Goal: Information Seeking & Learning: Learn about a topic

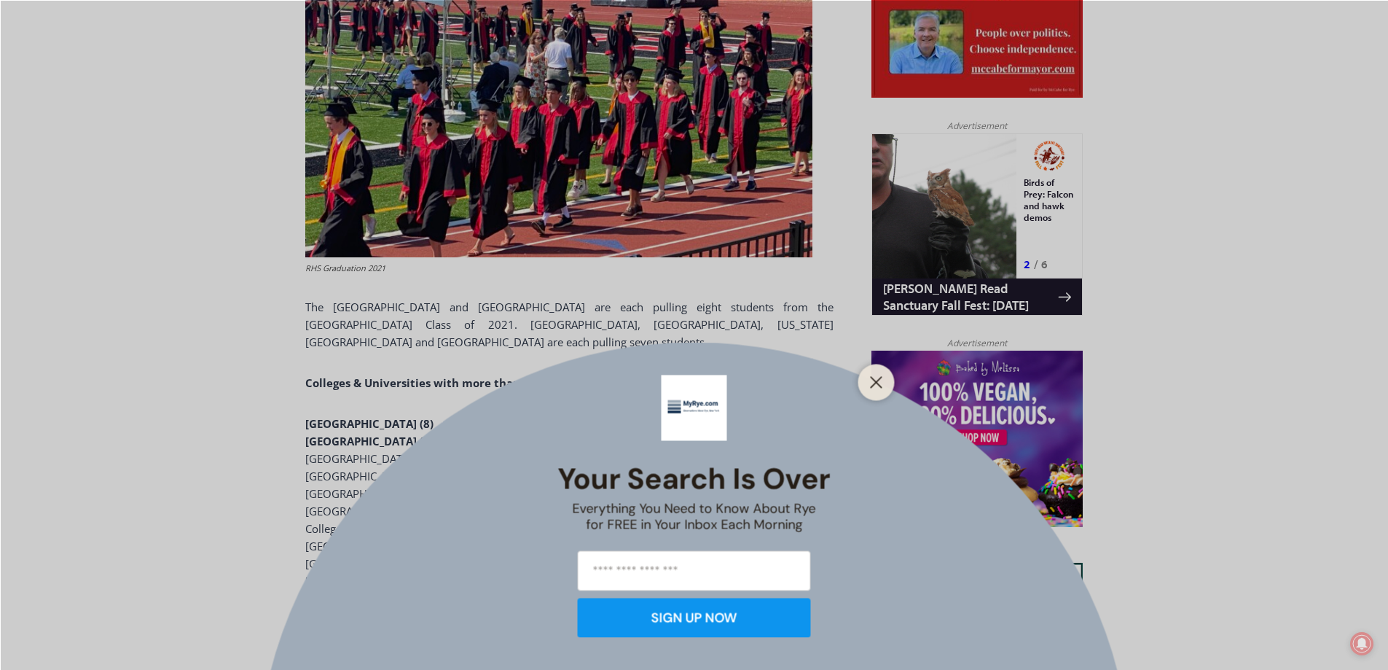
scroll to position [921, 0]
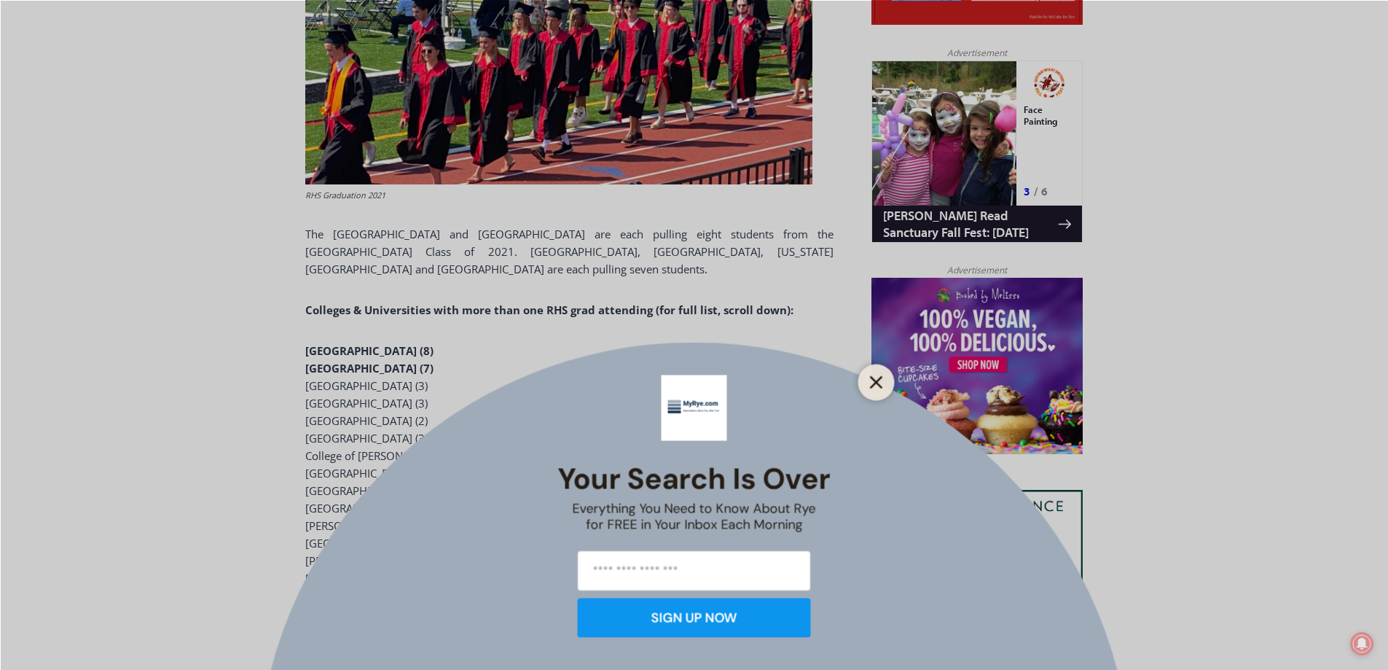
click at [875, 381] on icon "Close" at bounding box center [876, 381] width 13 height 13
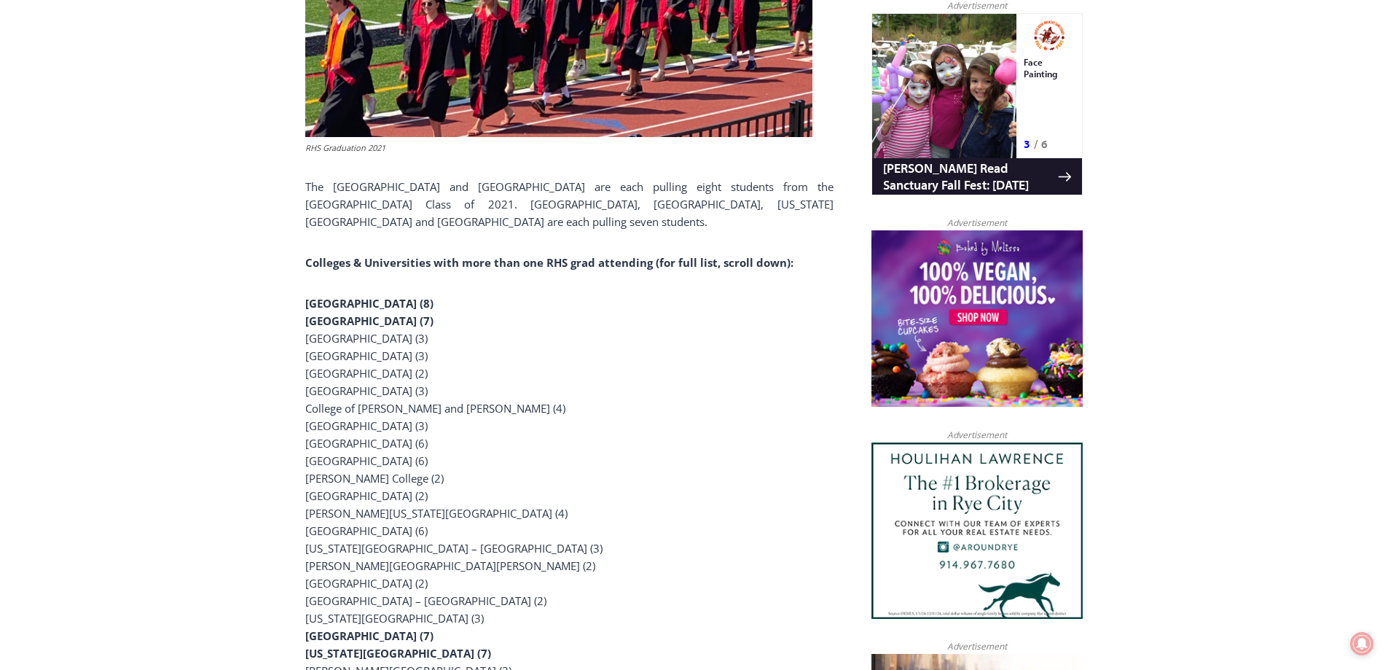
scroll to position [994, 0]
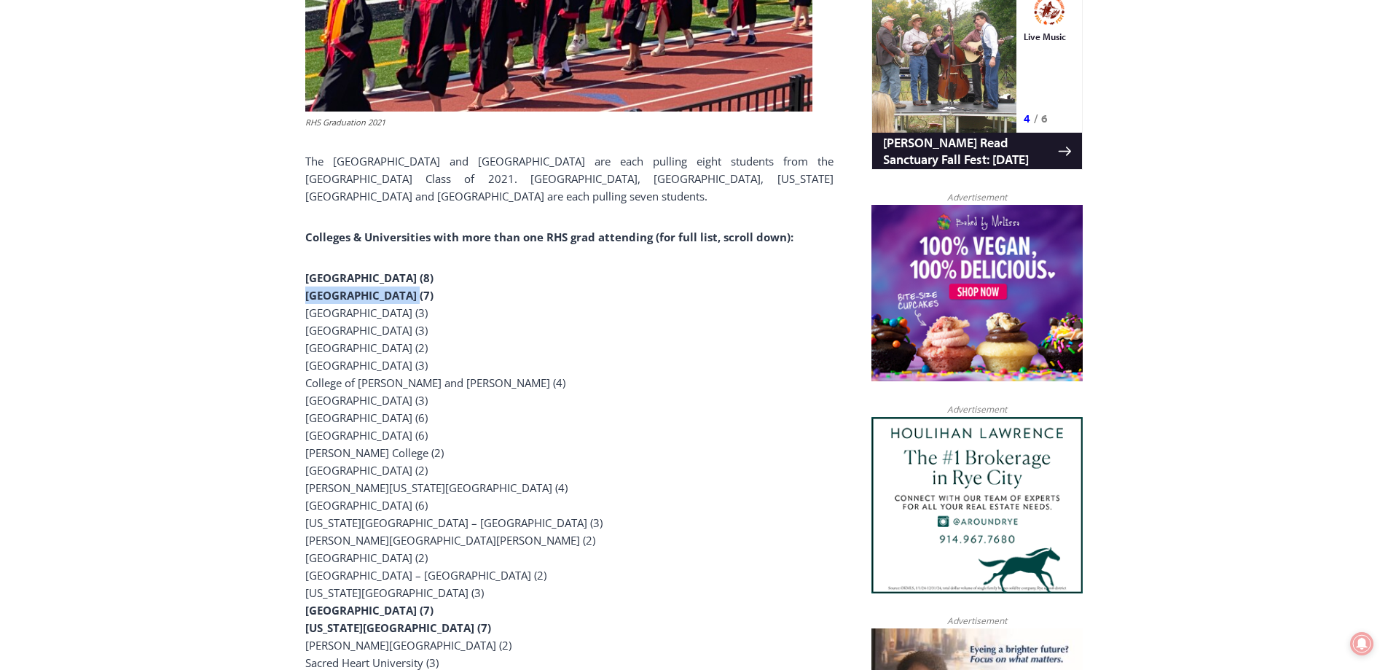
drag, startPoint x: 305, startPoint y: 258, endPoint x: 404, endPoint y: 259, distance: 98.4
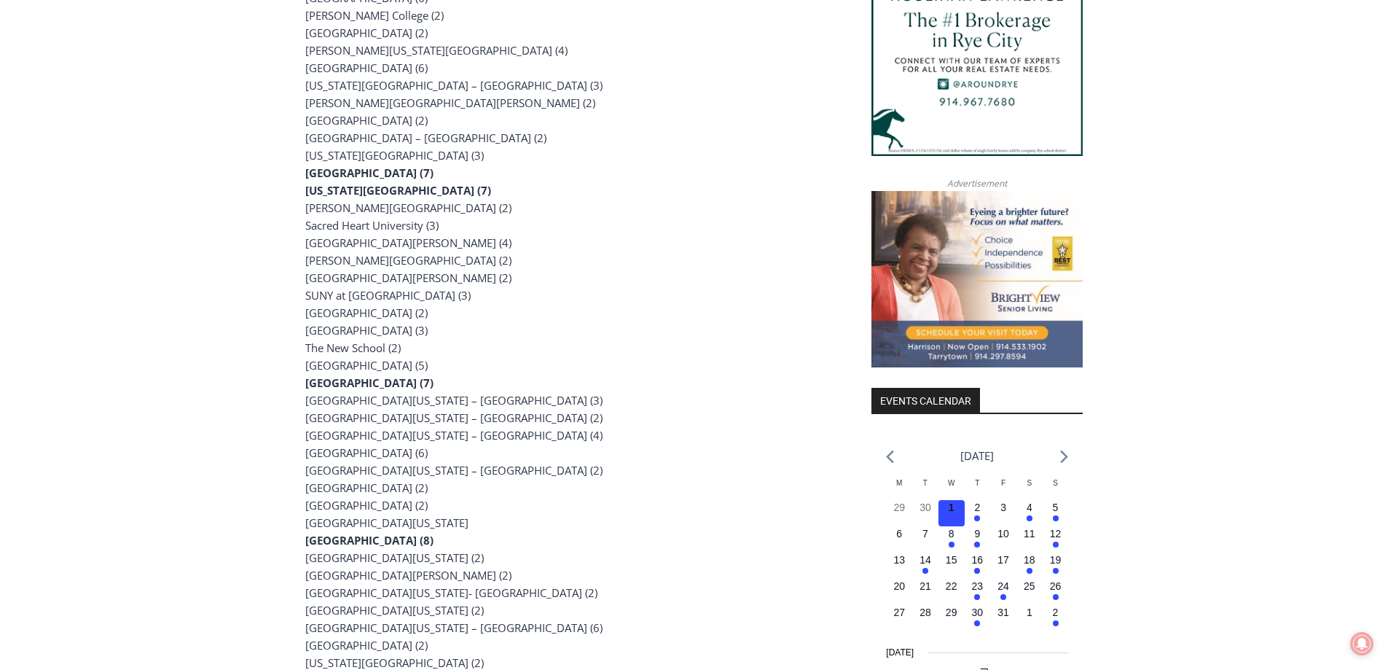
scroll to position [1504, 0]
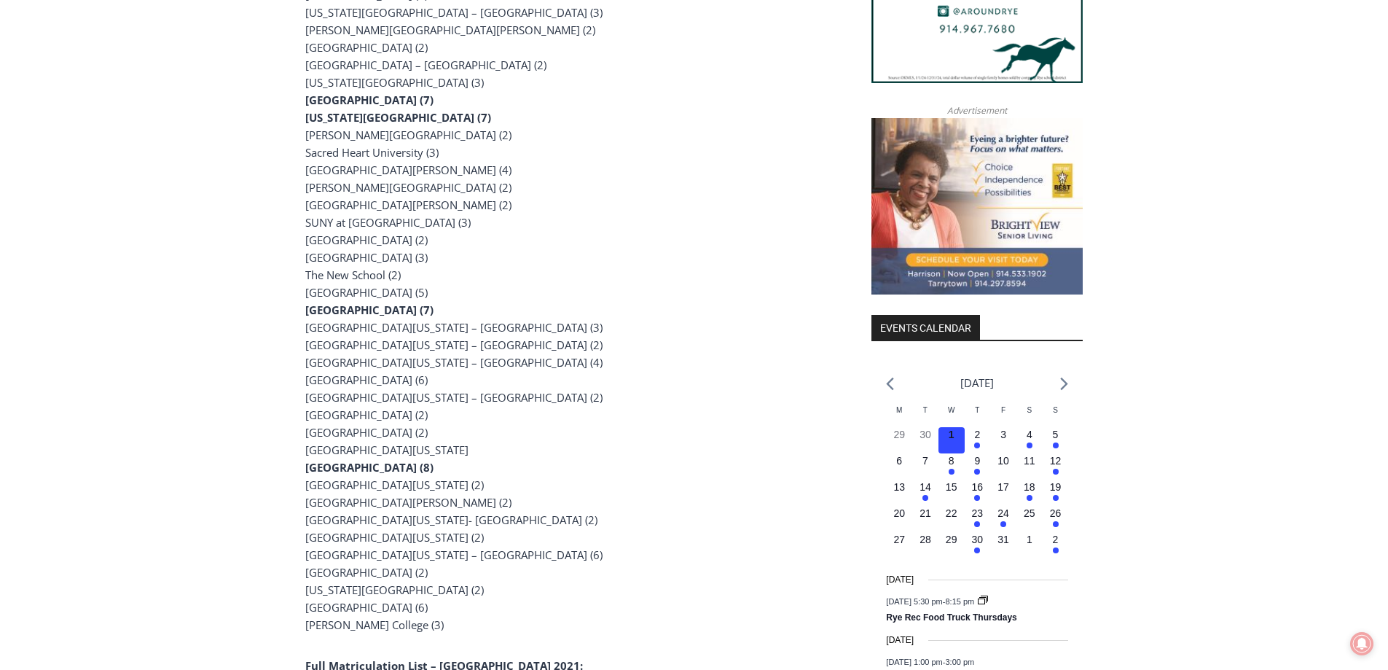
drag, startPoint x: 447, startPoint y: 573, endPoint x: 295, endPoint y: 571, distance: 151.6
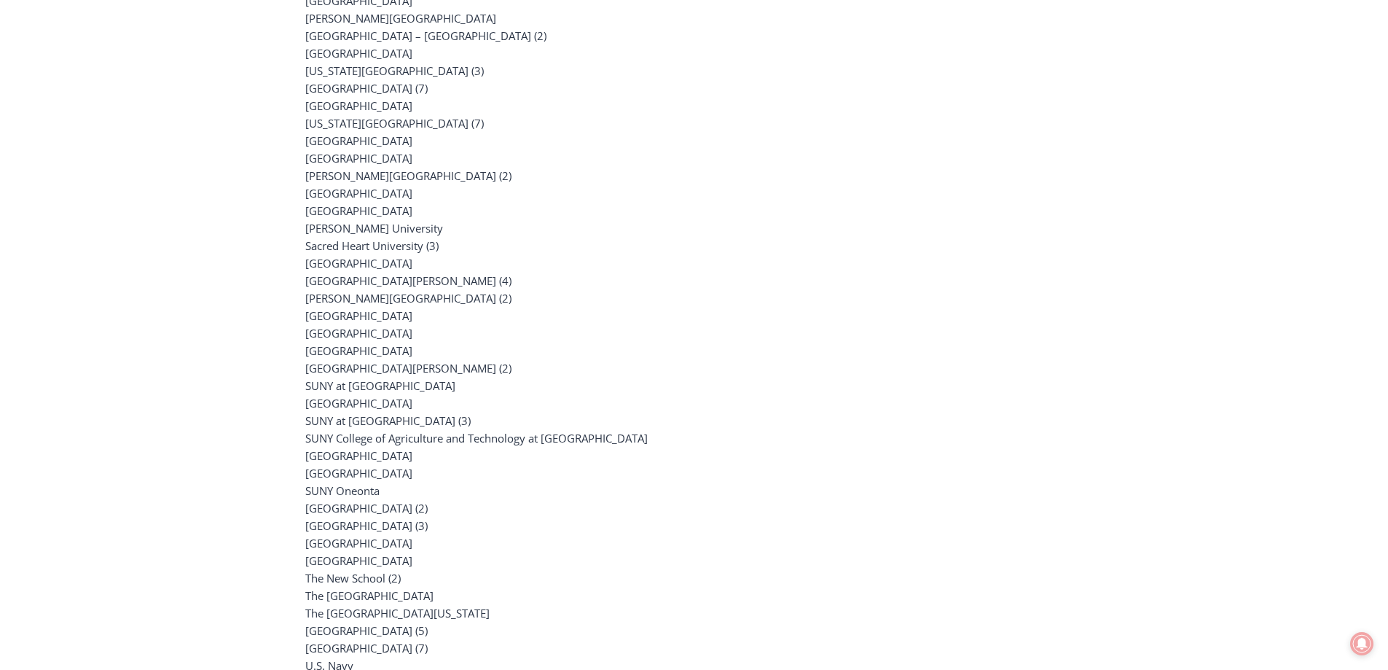
scroll to position [3035, 0]
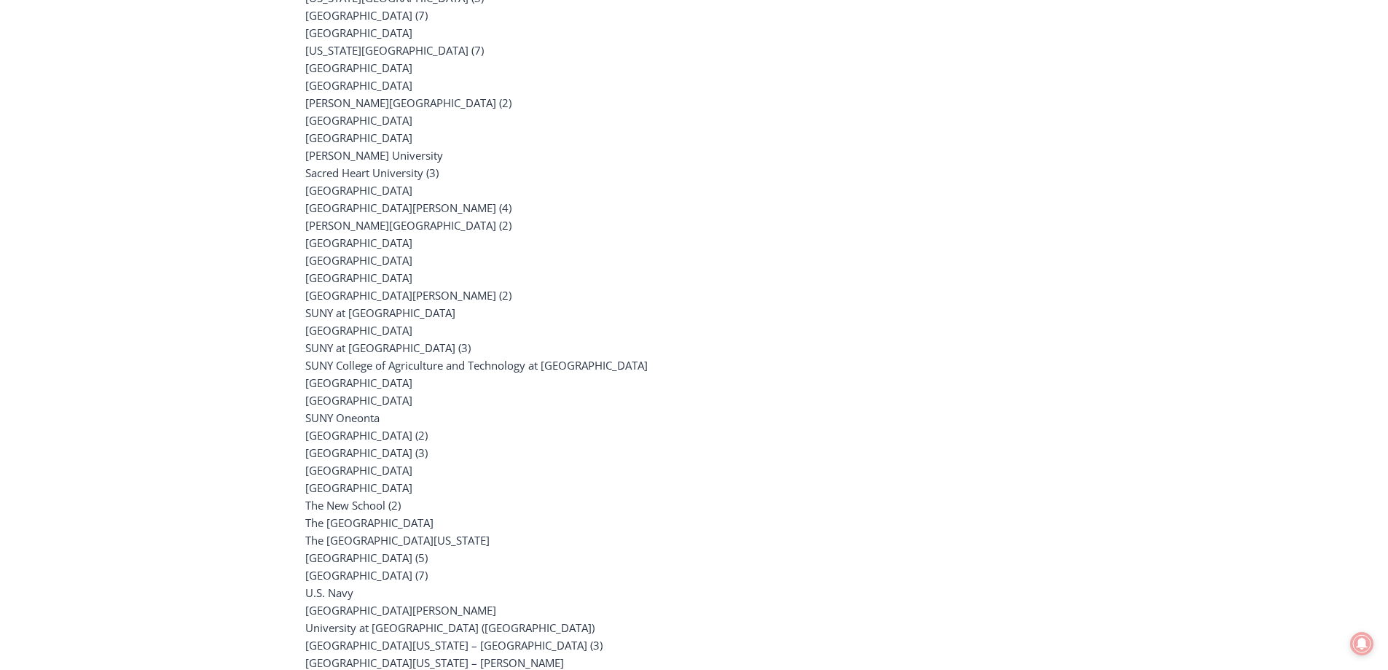
drag, startPoint x: 308, startPoint y: 281, endPoint x: 501, endPoint y: 418, distance: 237.8
click at [501, 418] on p "[GEOGRAPHIC_DATA] [GEOGRAPHIC_DATA] [PERSON_NAME][GEOGRAPHIC_DATA] [GEOGRAPHIC_…" at bounding box center [569, 190] width 528 height 2046
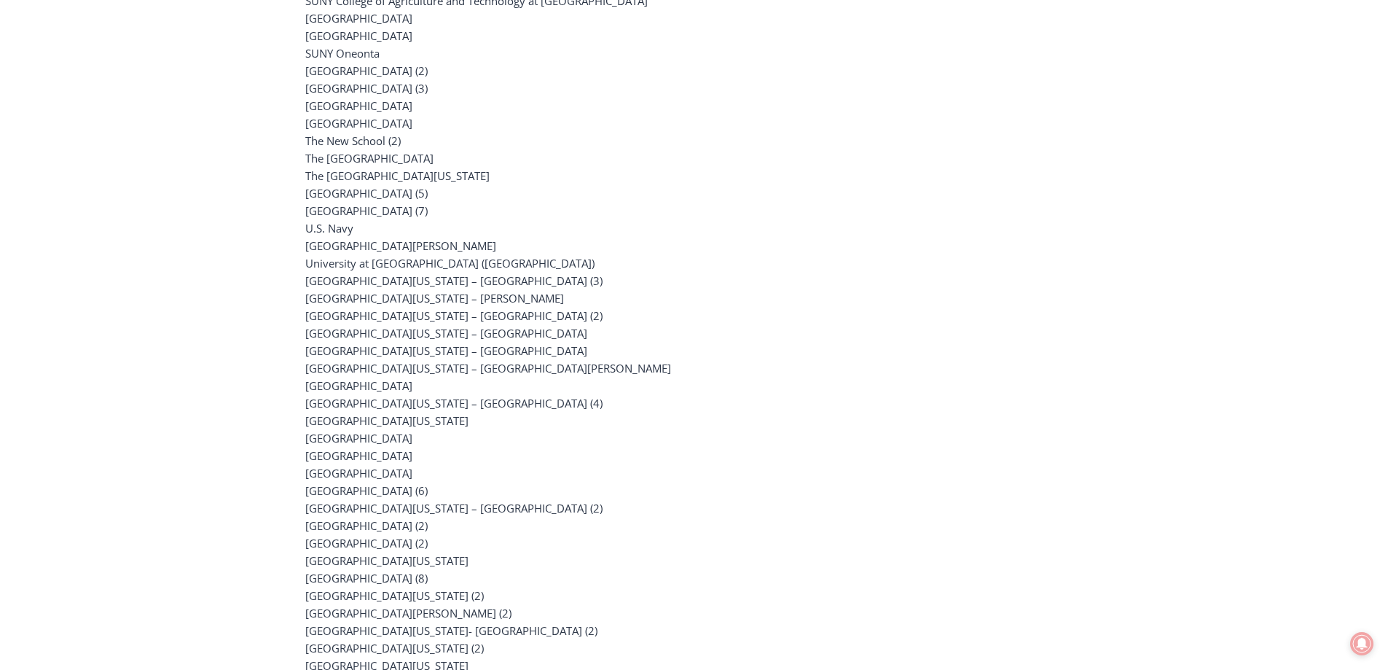
scroll to position [3472, 0]
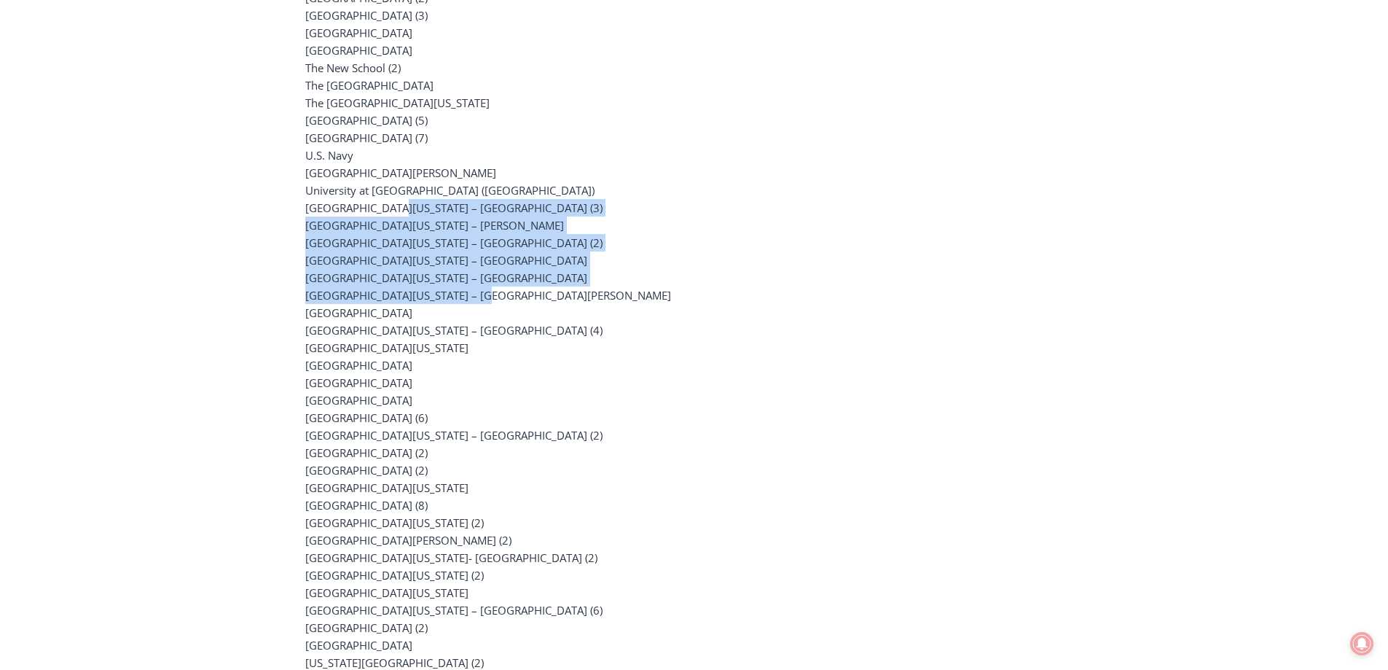
drag, startPoint x: 380, startPoint y: 174, endPoint x: 455, endPoint y: 255, distance: 110.9
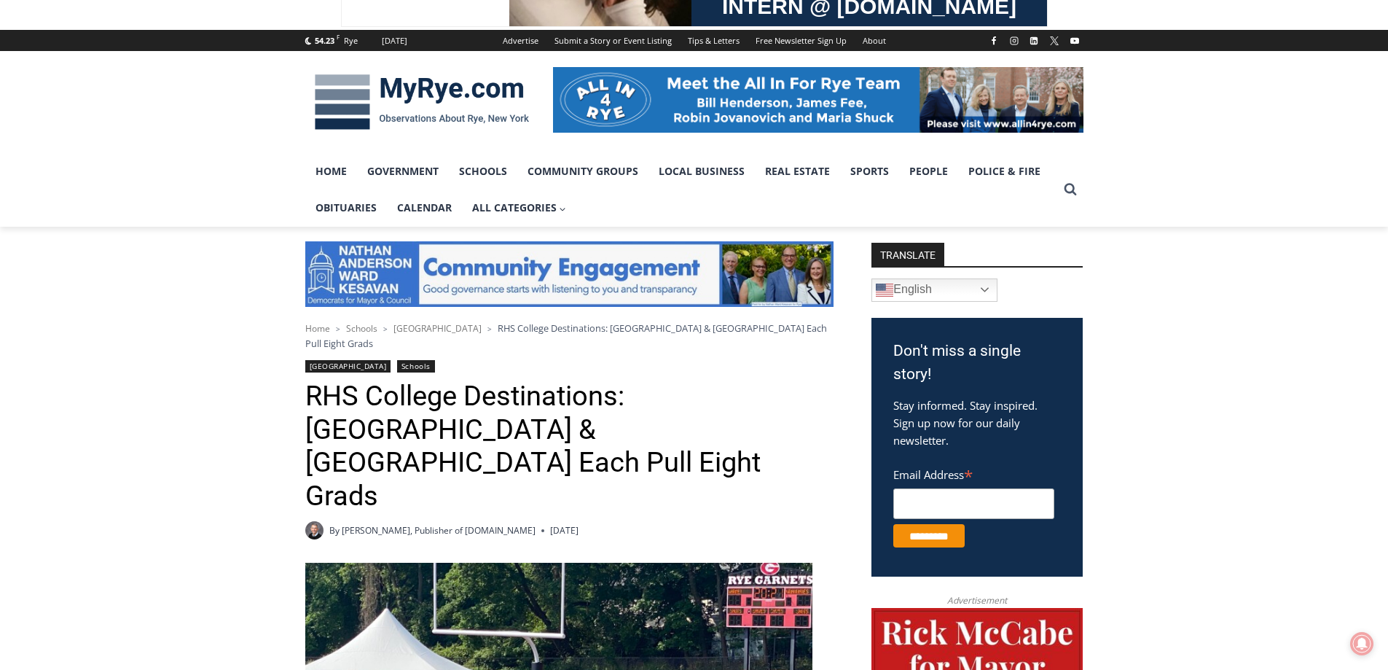
scroll to position [338, 0]
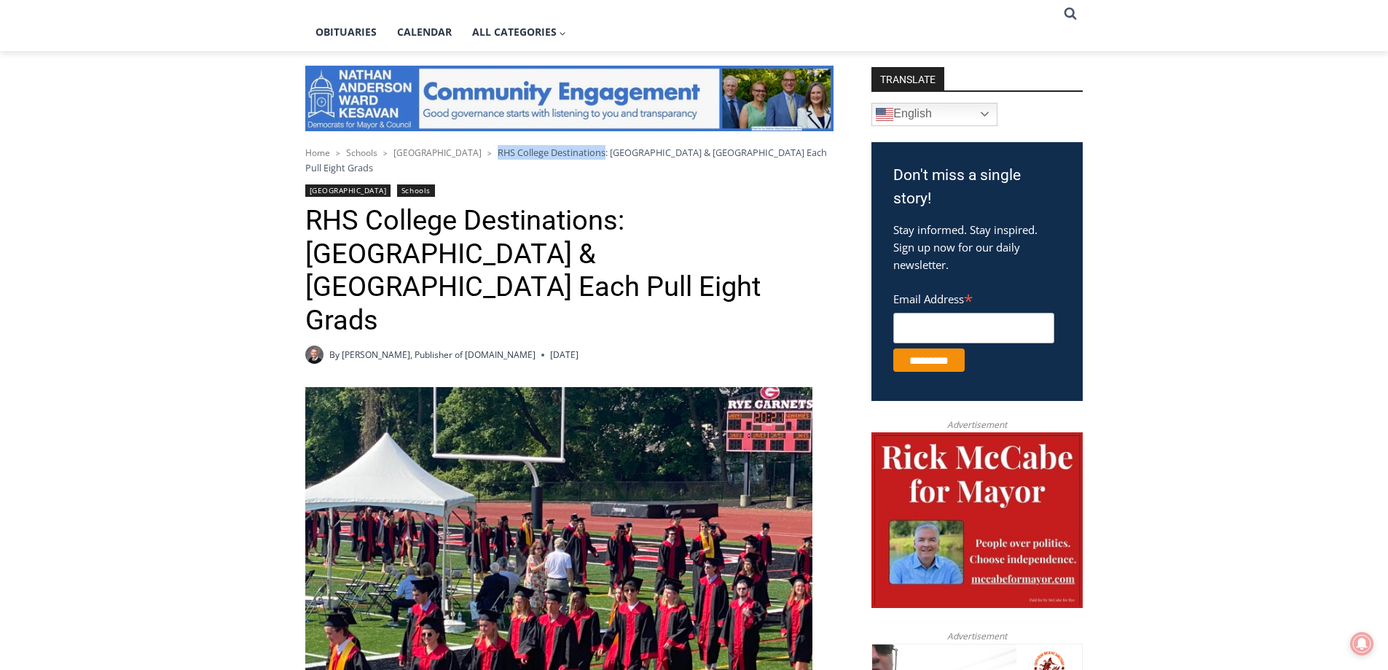
drag, startPoint x: 475, startPoint y: 152, endPoint x: 584, endPoint y: 155, distance: 108.6
click at [584, 155] on span "RHS College Destinations: [GEOGRAPHIC_DATA] & [GEOGRAPHIC_DATA] Each Pull Eight…" at bounding box center [566, 160] width 522 height 28
copy span "RHS College Destinations"
